Goal: Task Accomplishment & Management: Manage account settings

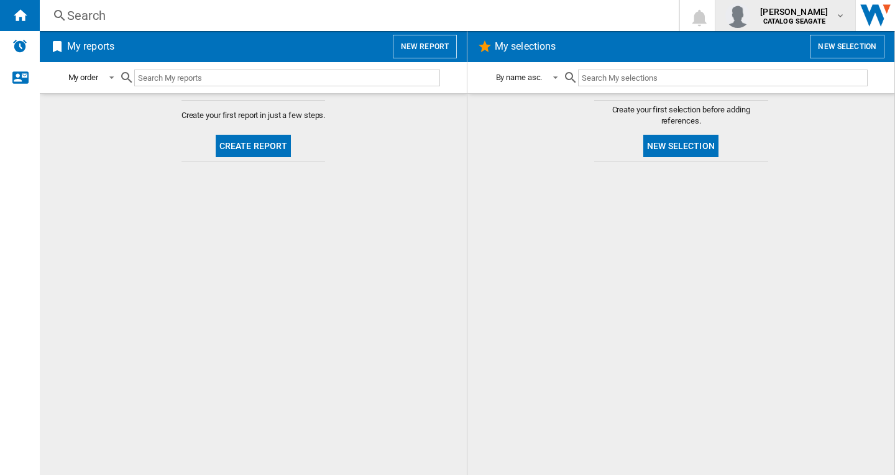
click at [806, 19] on b "CATALOG SEAGATE" at bounding box center [794, 21] width 62 height 8
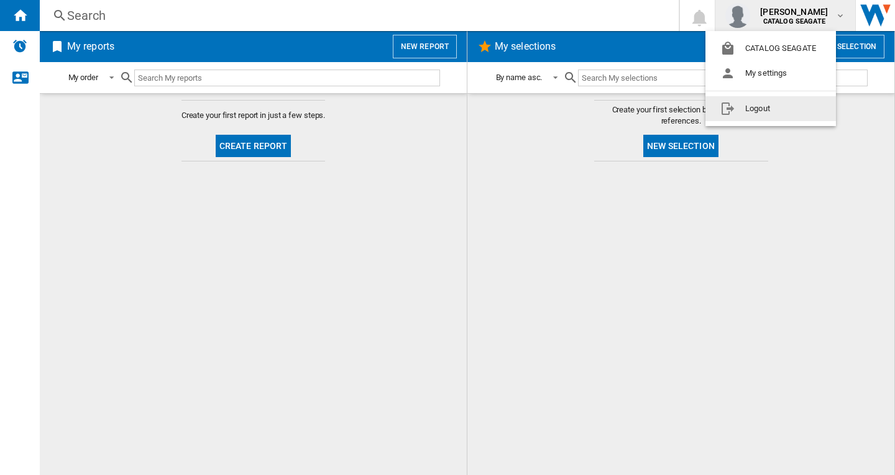
click at [782, 110] on button "Logout" at bounding box center [770, 108] width 130 height 25
